Goal: Information Seeking & Learning: Learn about a topic

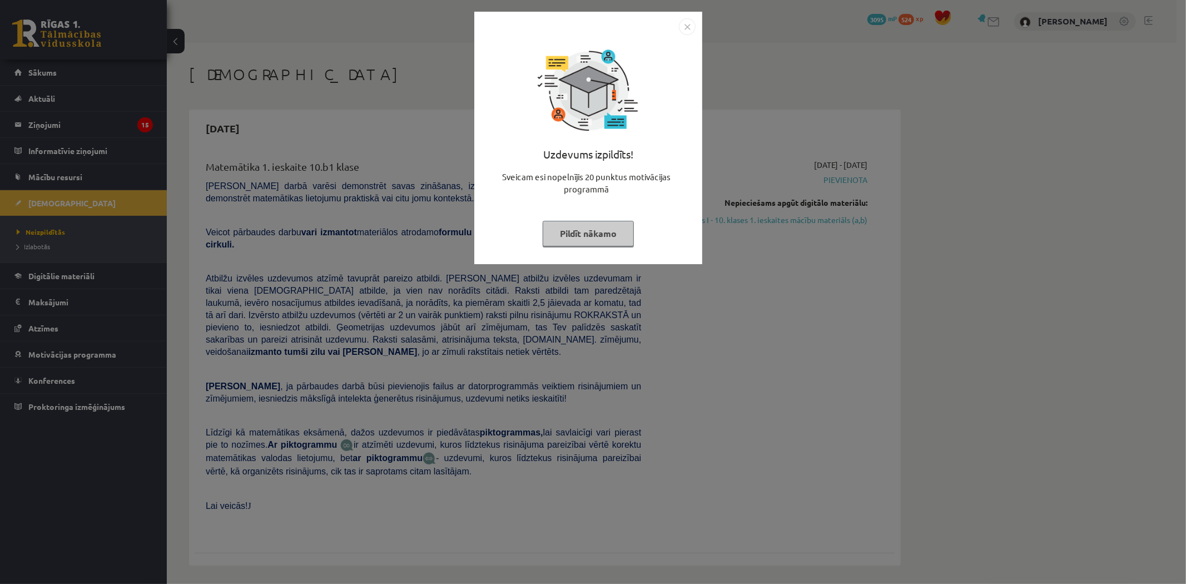
click at [604, 234] on button "Pildīt nākamo" at bounding box center [588, 234] width 91 height 26
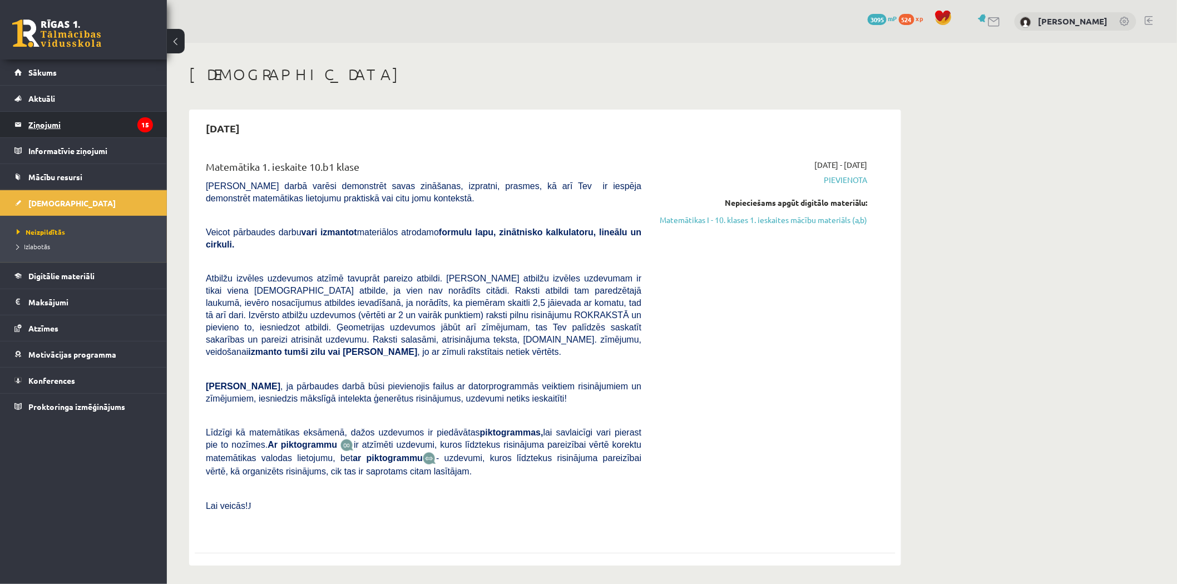
click at [62, 121] on legend "Ziņojumi 15" at bounding box center [90, 125] width 125 height 26
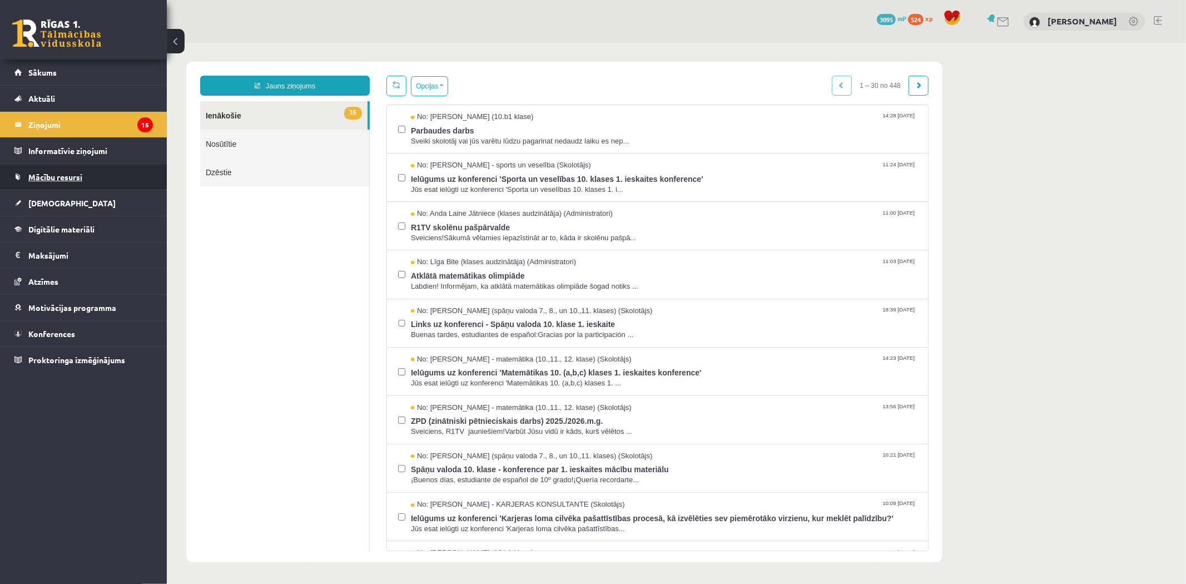
click at [69, 176] on span "Mācību resursi" at bounding box center [55, 177] width 54 height 10
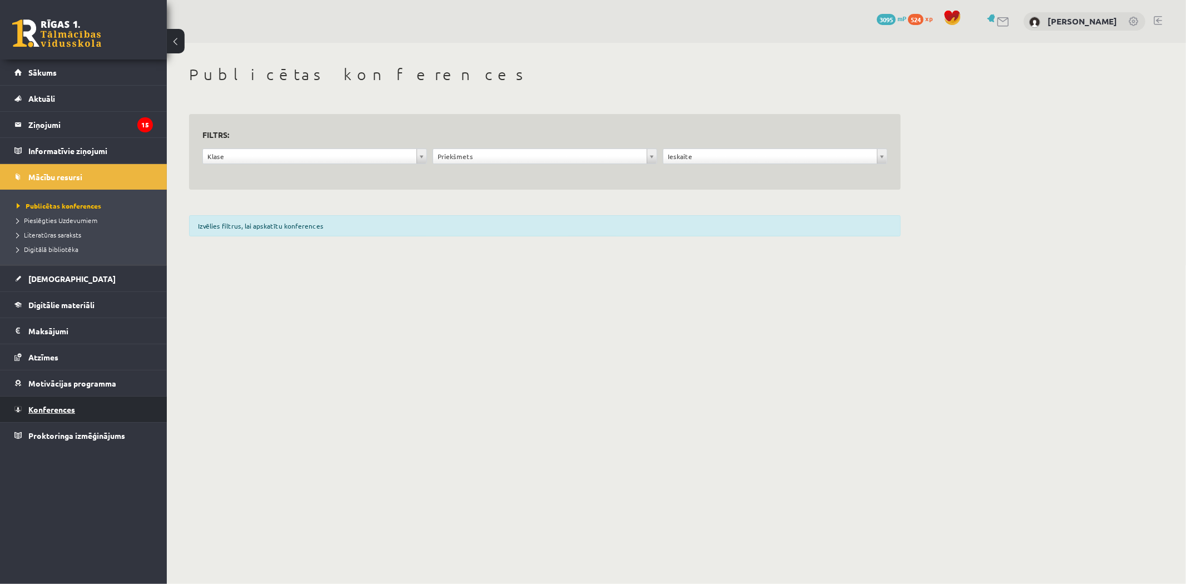
click at [66, 417] on link "Konferences" at bounding box center [83, 410] width 138 height 26
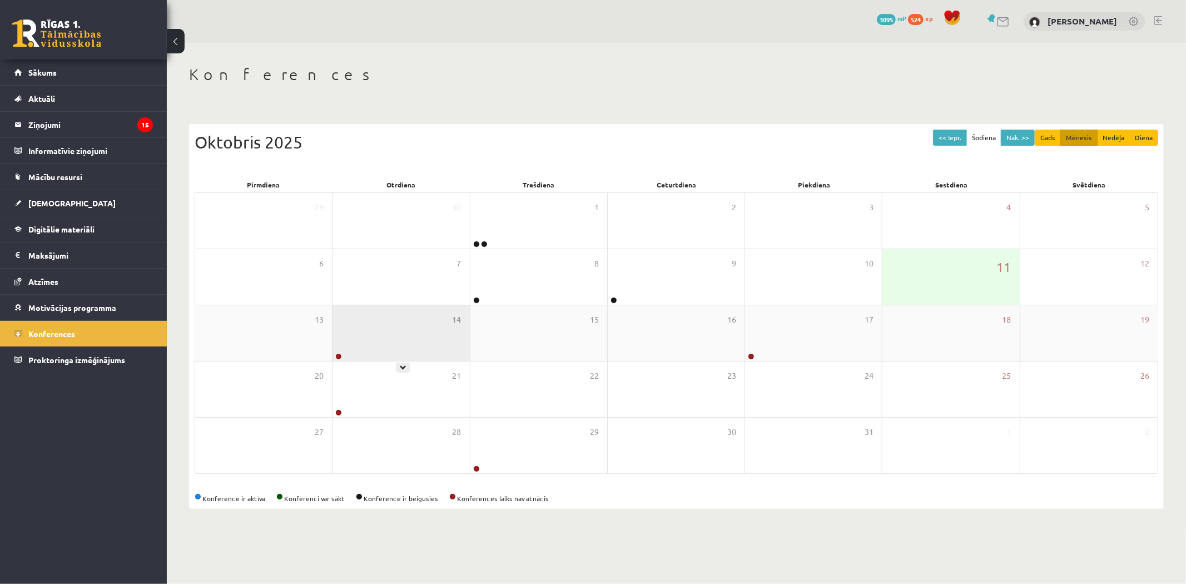
click at [353, 335] on div "14" at bounding box center [401, 333] width 137 height 56
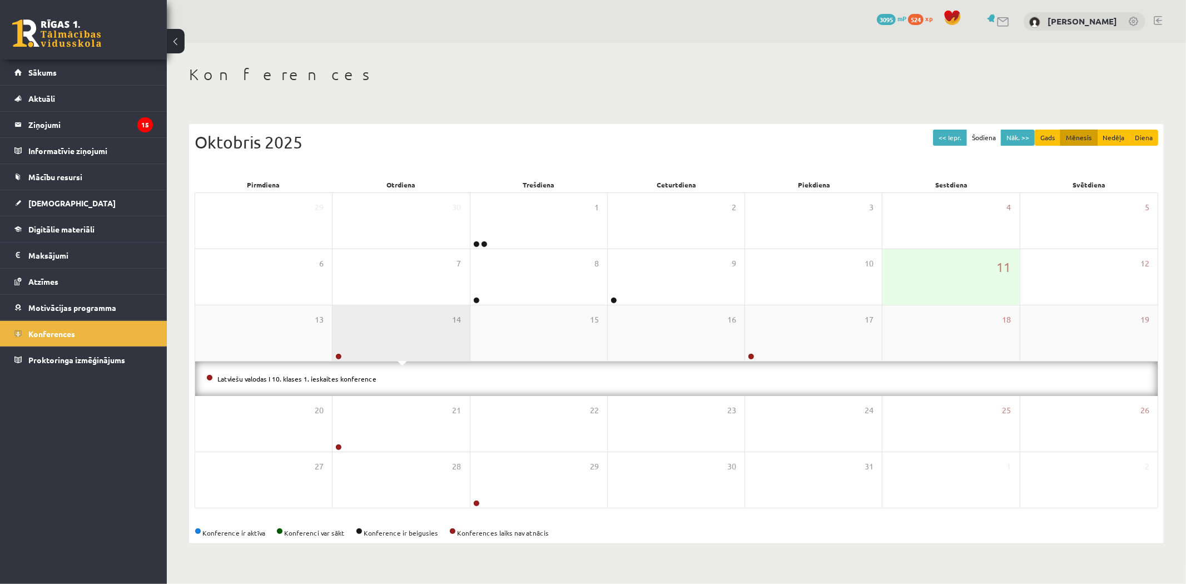
click at [353, 335] on div "14" at bounding box center [401, 333] width 137 height 56
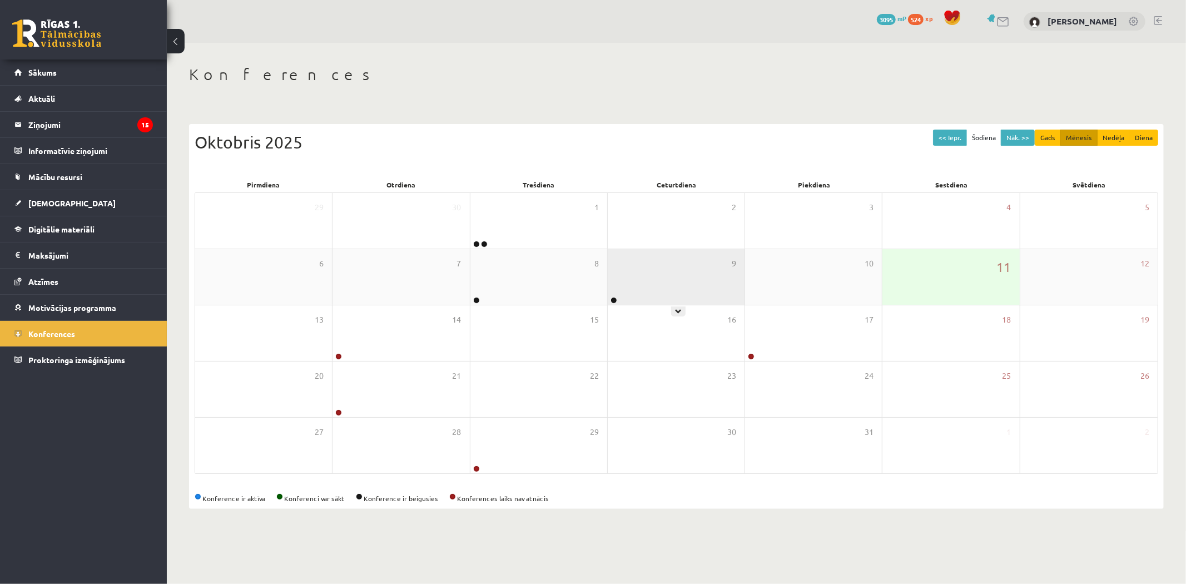
click at [623, 279] on div "9" at bounding box center [676, 277] width 137 height 56
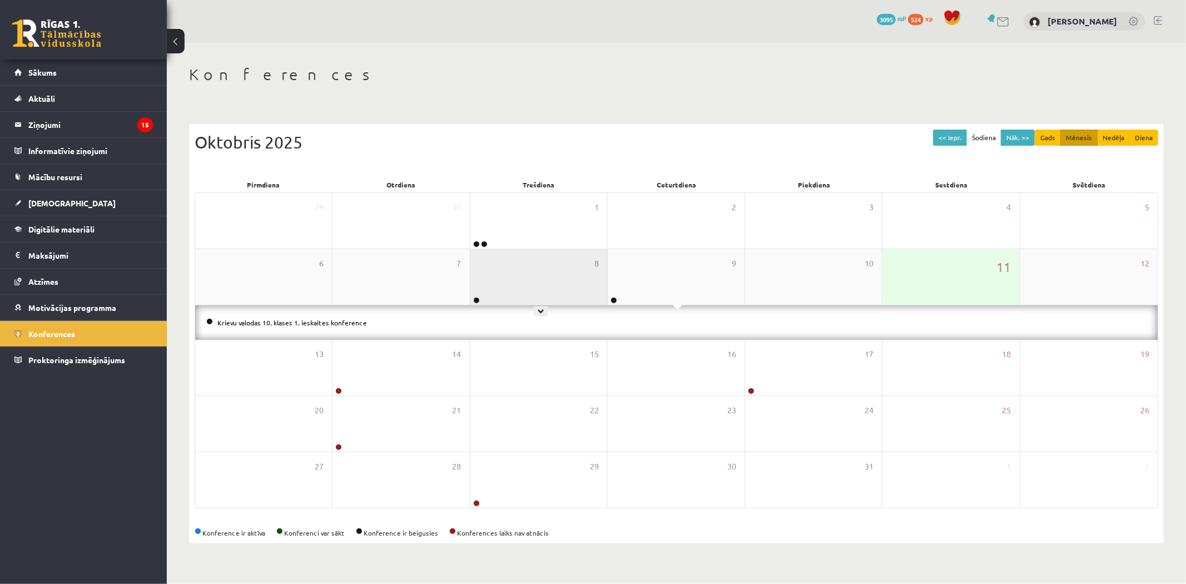
click at [546, 265] on div "8" at bounding box center [539, 277] width 137 height 56
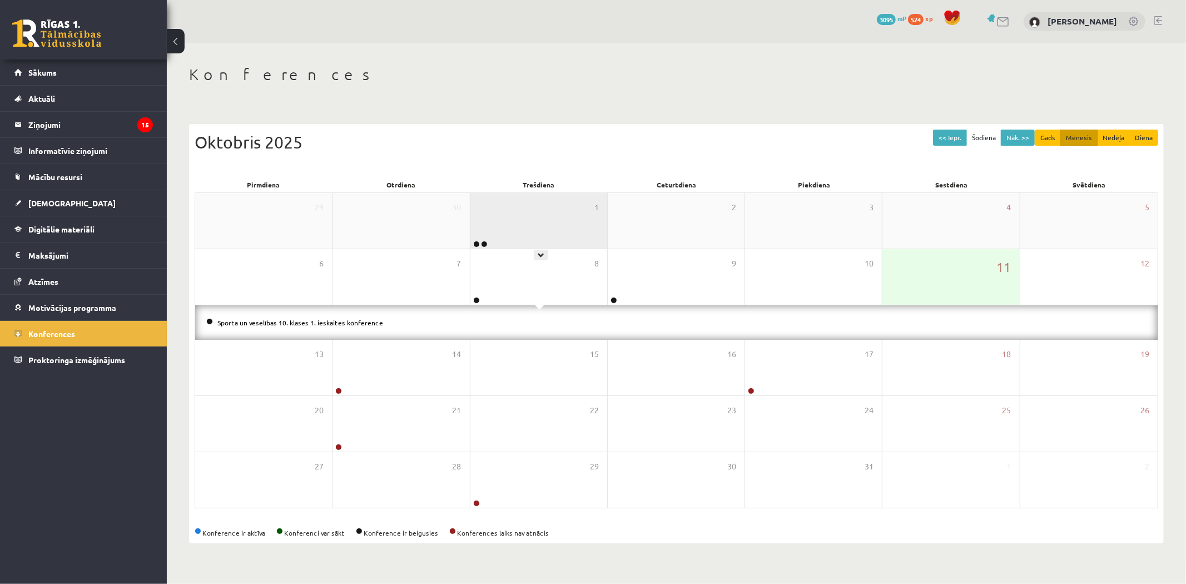
click at [526, 219] on div "1" at bounding box center [539, 221] width 137 height 56
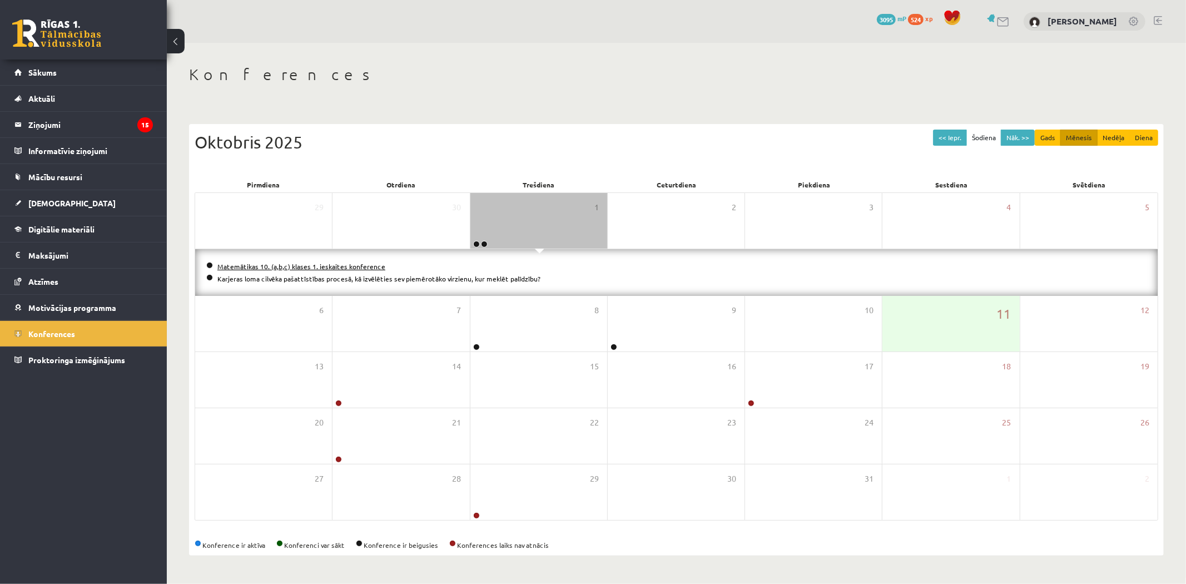
click at [234, 263] on link "Matemātikas 10. (a,b,c) klases 1. ieskaites konference" at bounding box center [301, 266] width 168 height 9
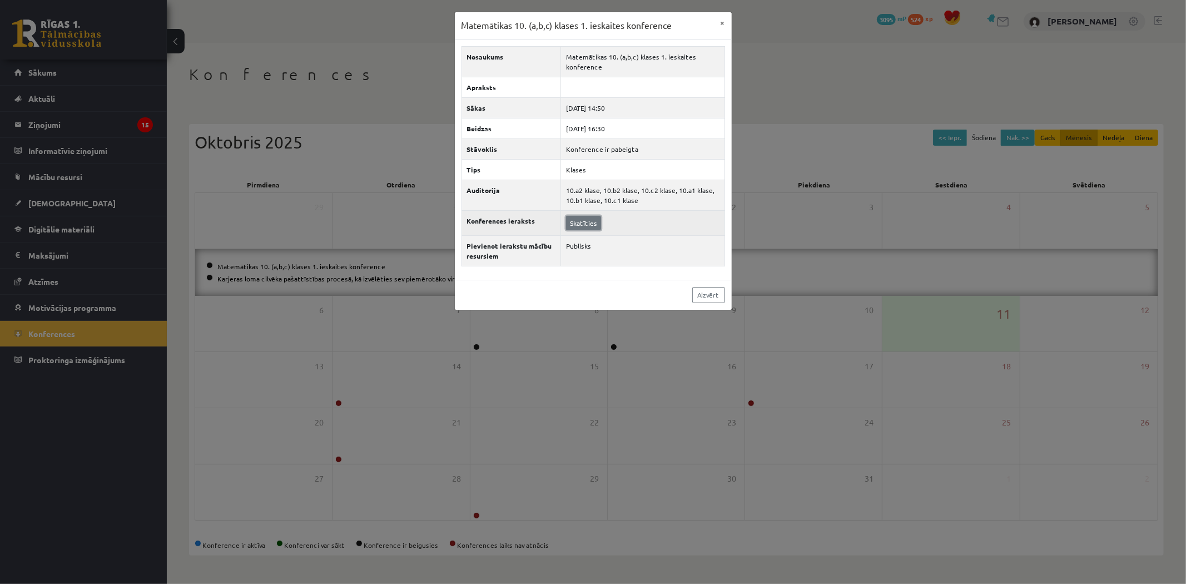
click at [566, 221] on link "Skatīties" at bounding box center [583, 223] width 35 height 14
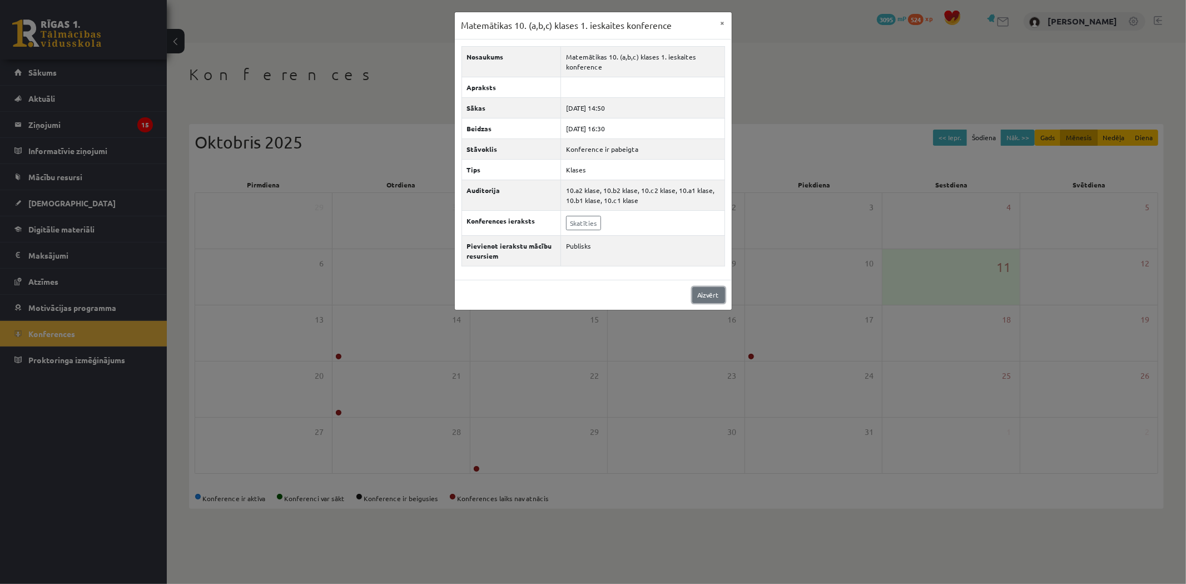
click at [707, 295] on link "Aizvērt" at bounding box center [708, 295] width 33 height 16
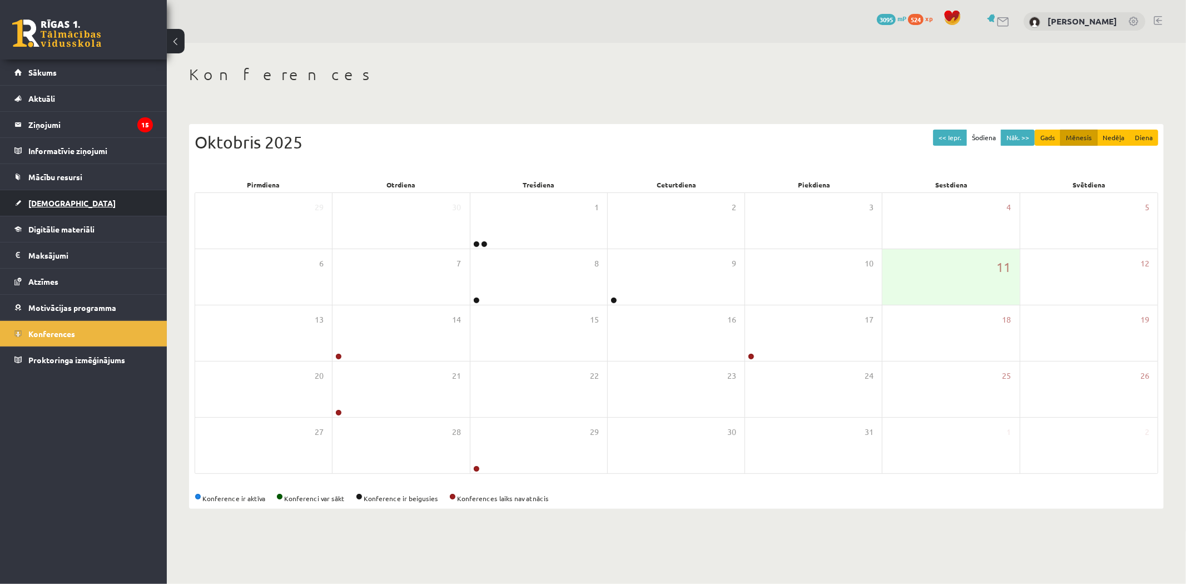
click at [135, 198] on link "[DEMOGRAPHIC_DATA]" at bounding box center [83, 203] width 138 height 26
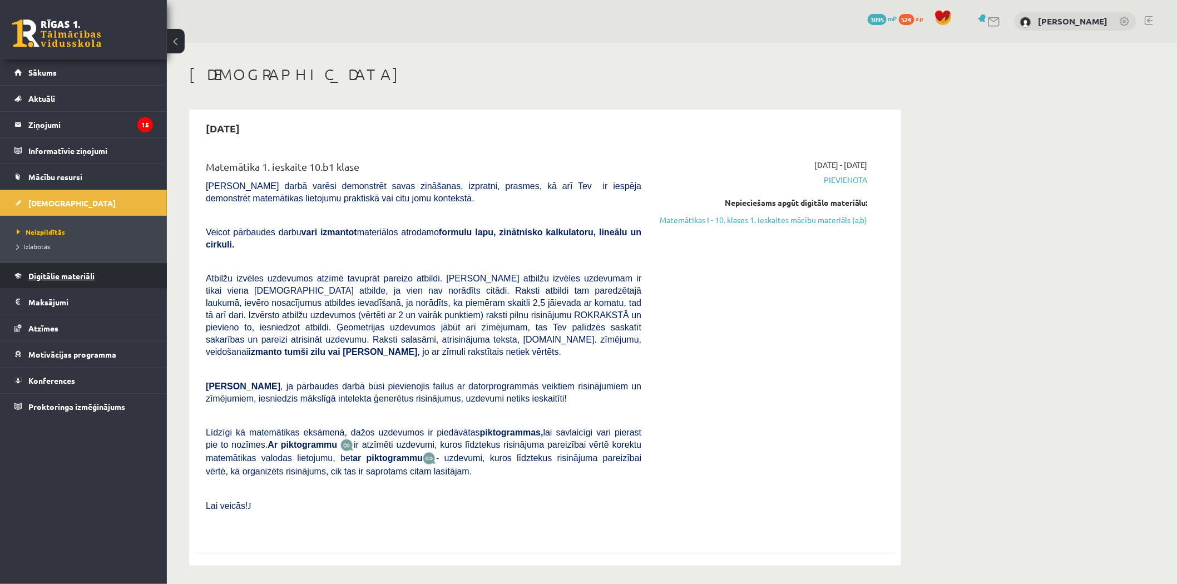
click at [71, 280] on link "Digitālie materiāli" at bounding box center [83, 276] width 138 height 26
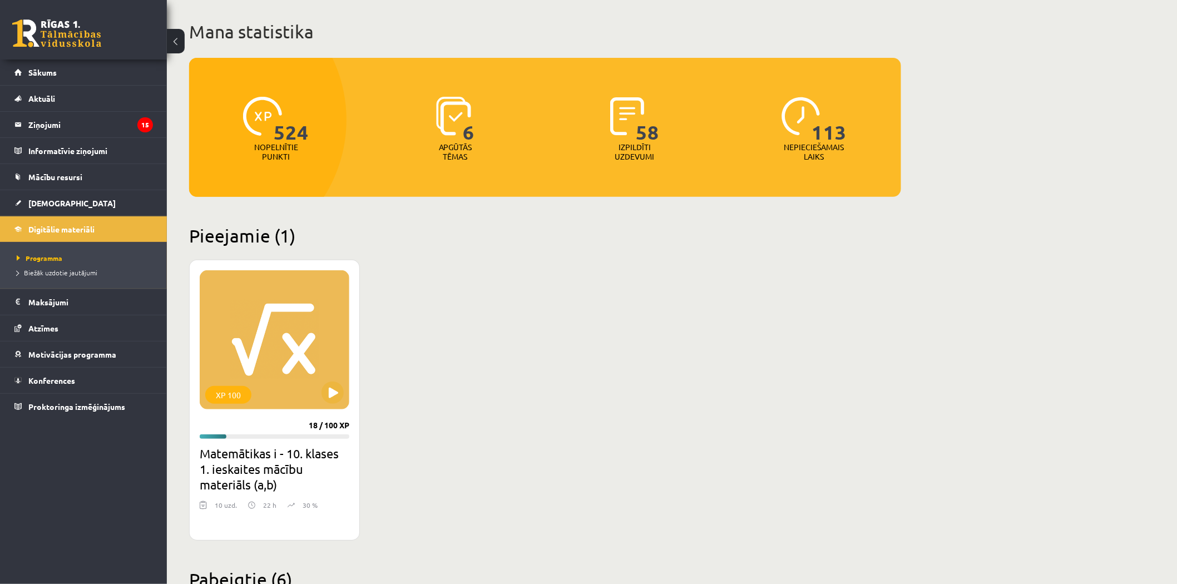
scroll to position [62, 0]
